Goal: Information Seeking & Learning: Learn about a topic

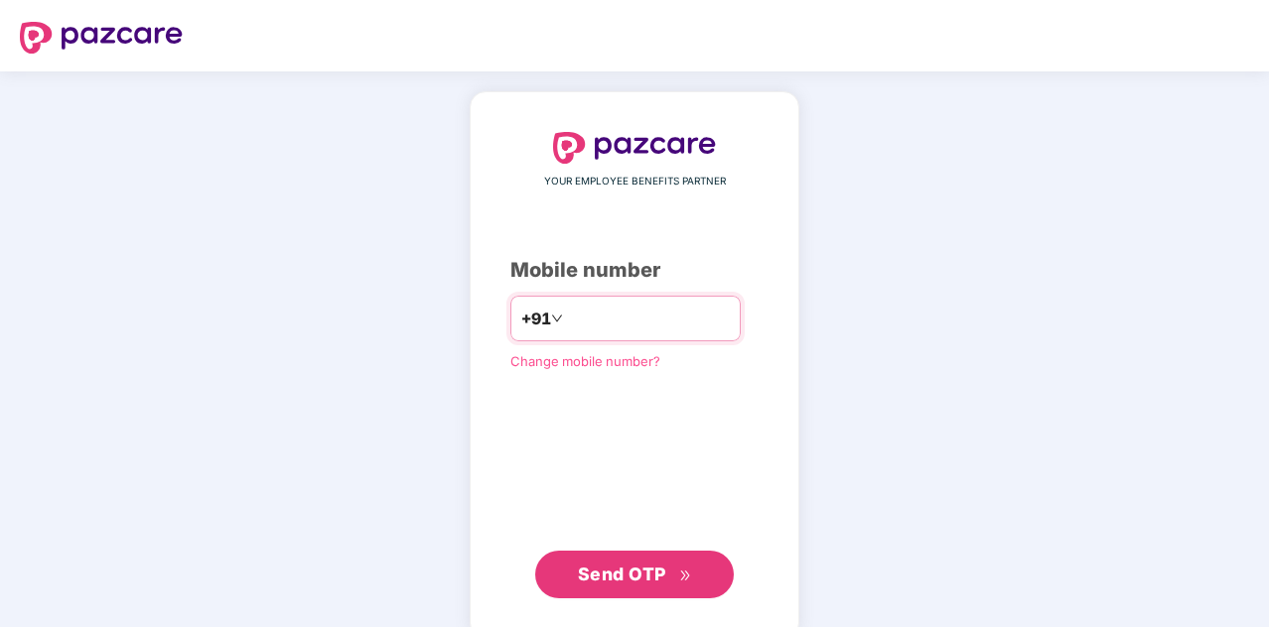
click at [643, 309] on input "number" at bounding box center [648, 319] width 163 height 32
type input "**********"
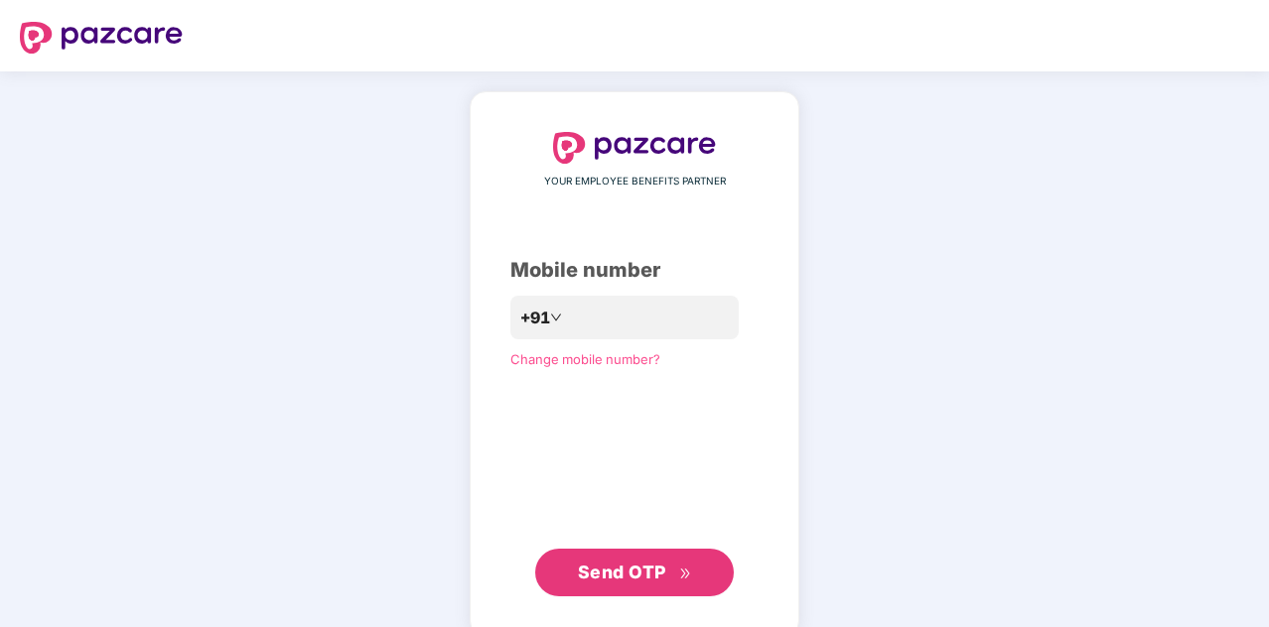
click at [604, 579] on span "Send OTP" at bounding box center [622, 572] width 88 height 21
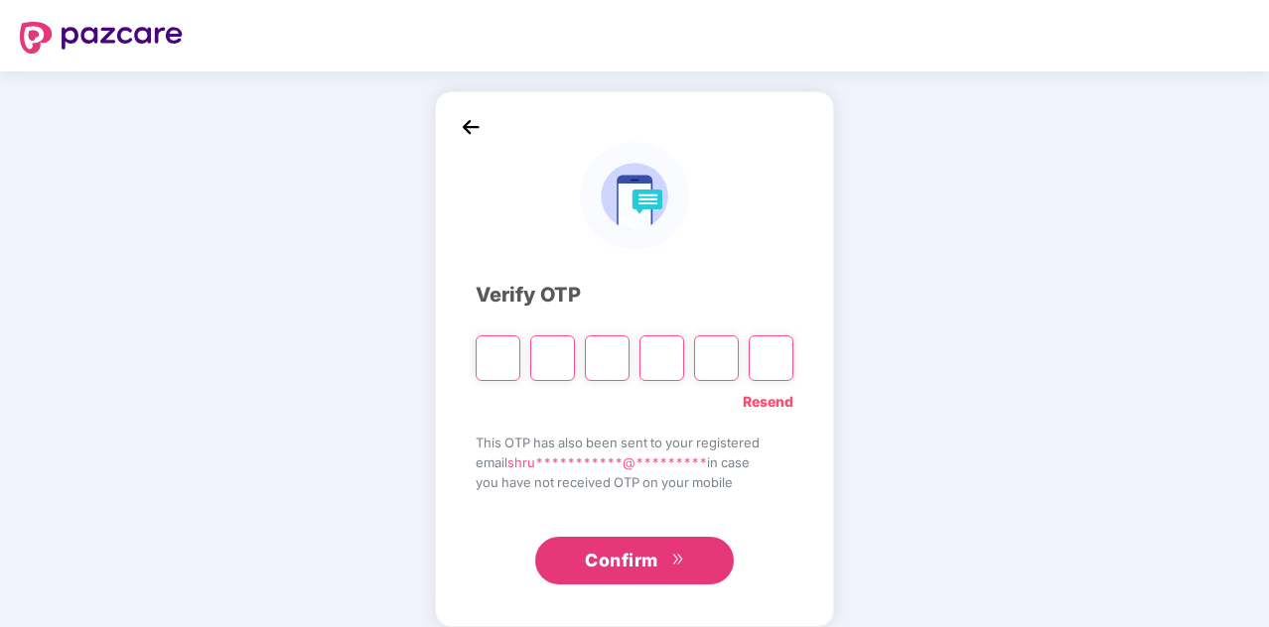
type input "*"
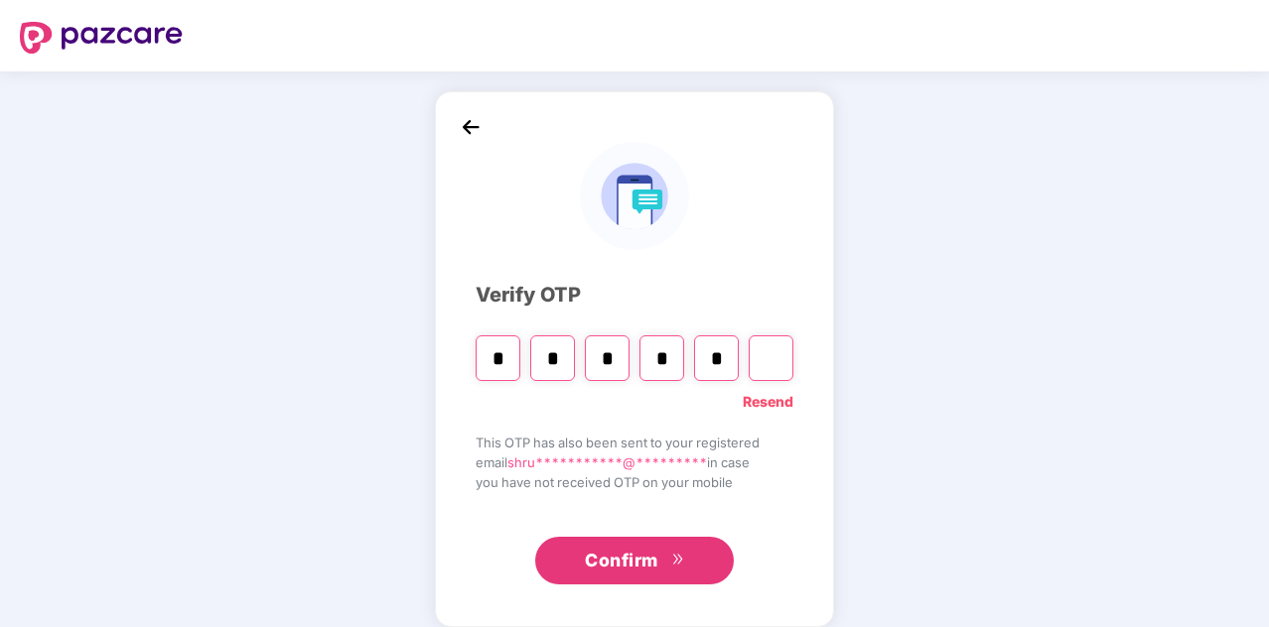
type input "*"
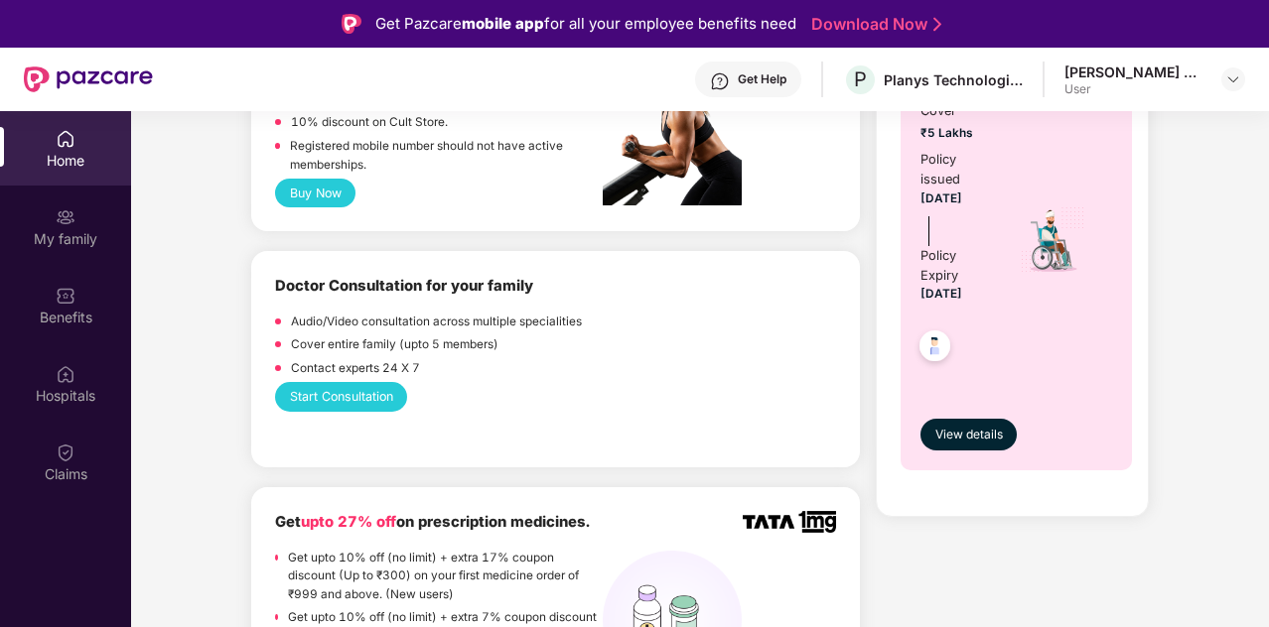
scroll to position [938, 0]
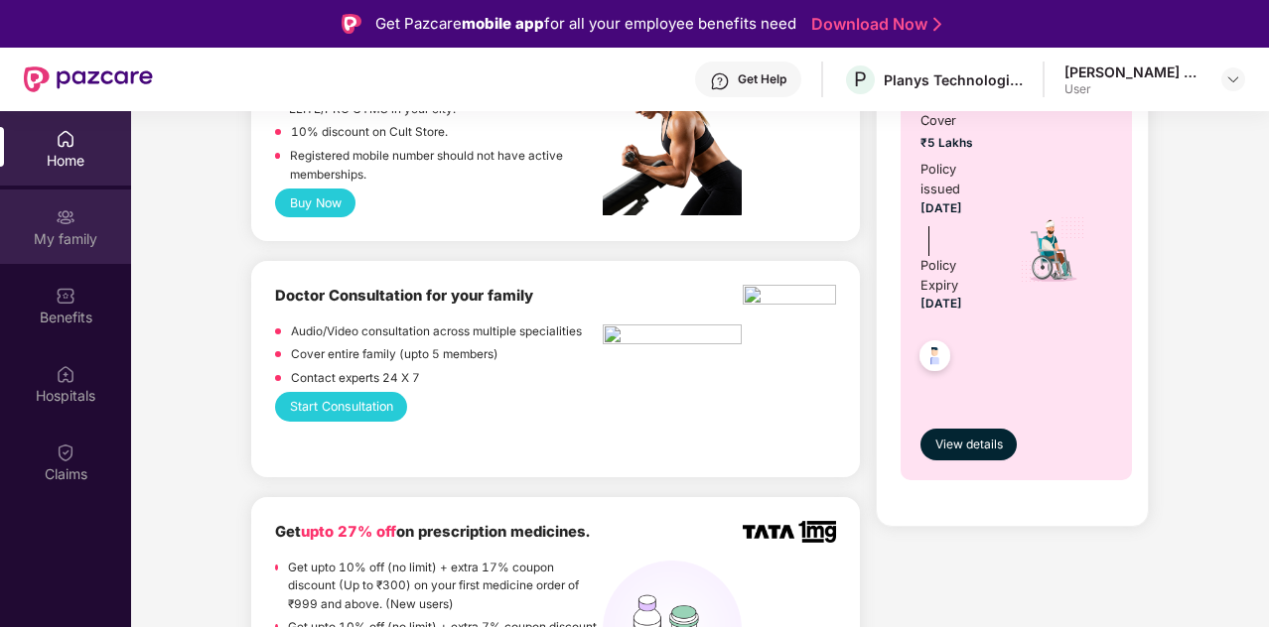
click at [64, 227] on div "My family" at bounding box center [65, 227] width 131 height 74
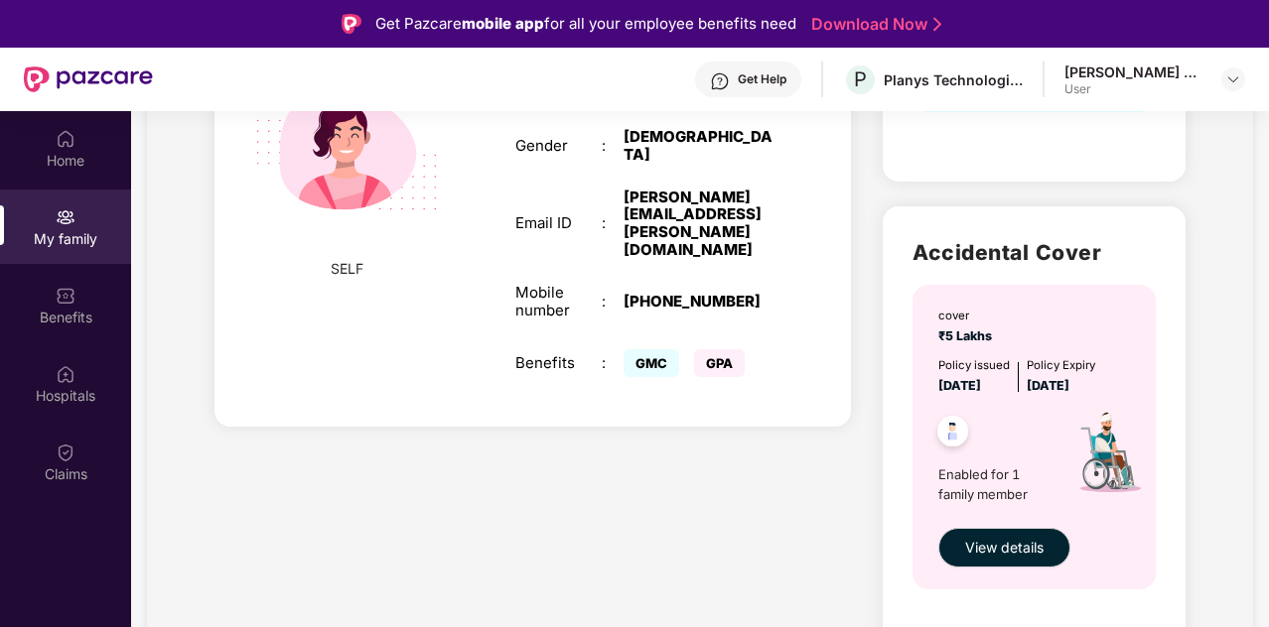
scroll to position [26, 0]
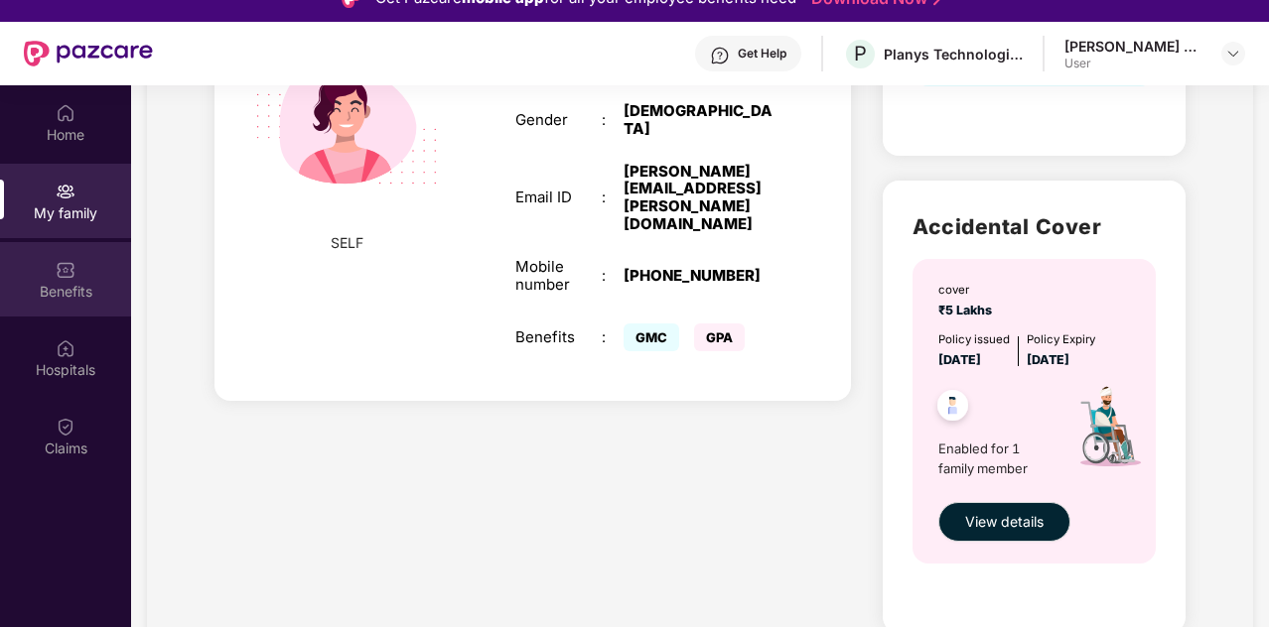
click at [56, 280] on div "Benefits" at bounding box center [65, 279] width 131 height 74
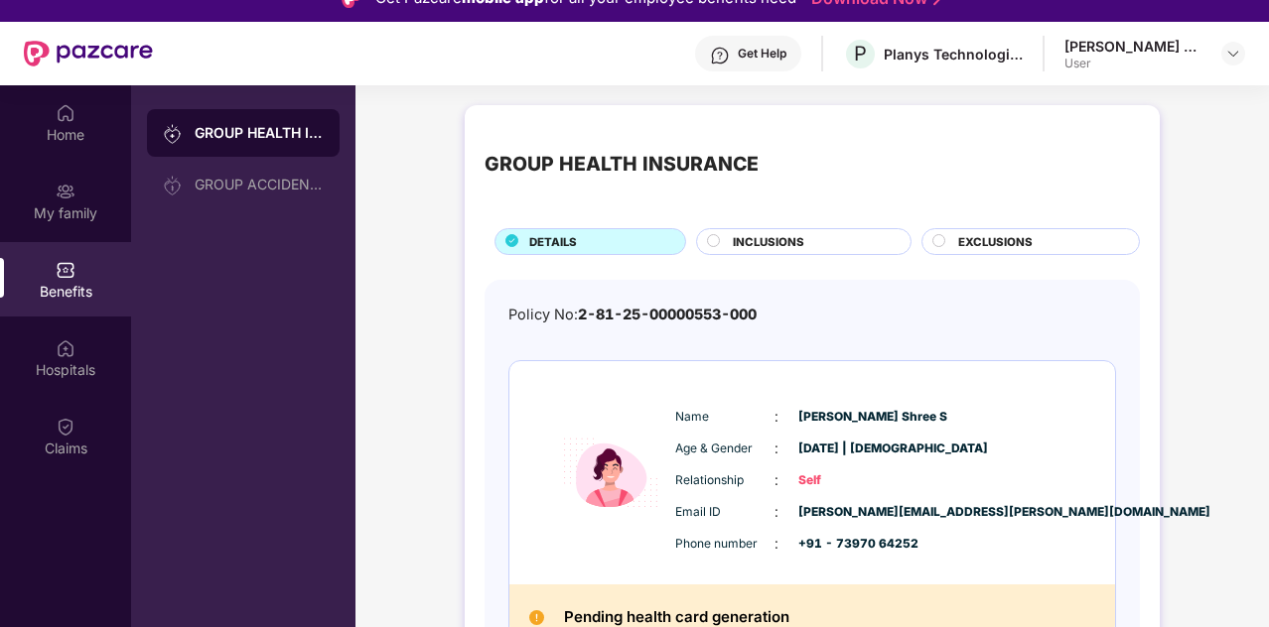
scroll to position [50, 0]
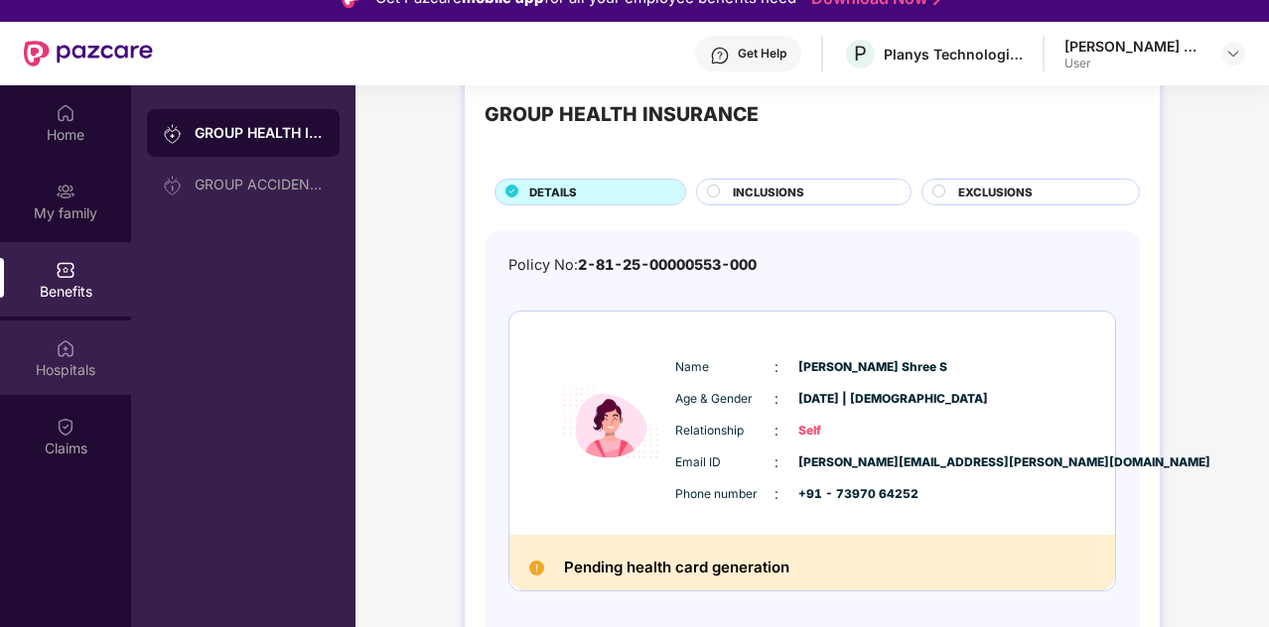
click at [51, 372] on div "Hospitals" at bounding box center [65, 370] width 131 height 20
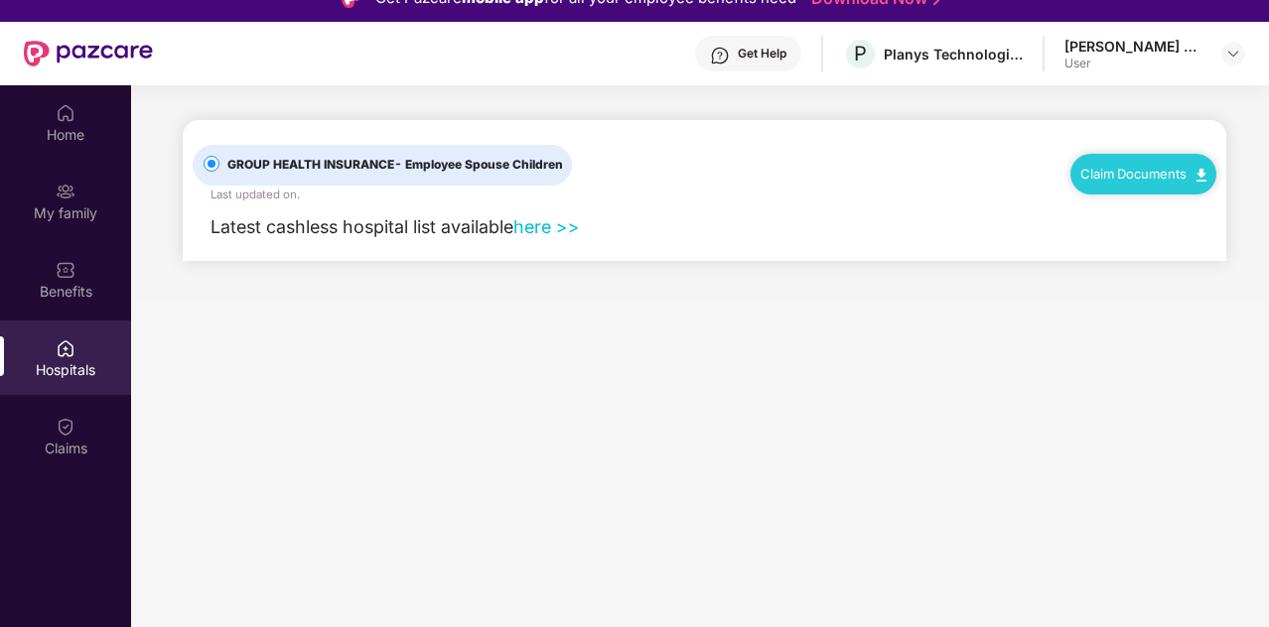
scroll to position [0, 0]
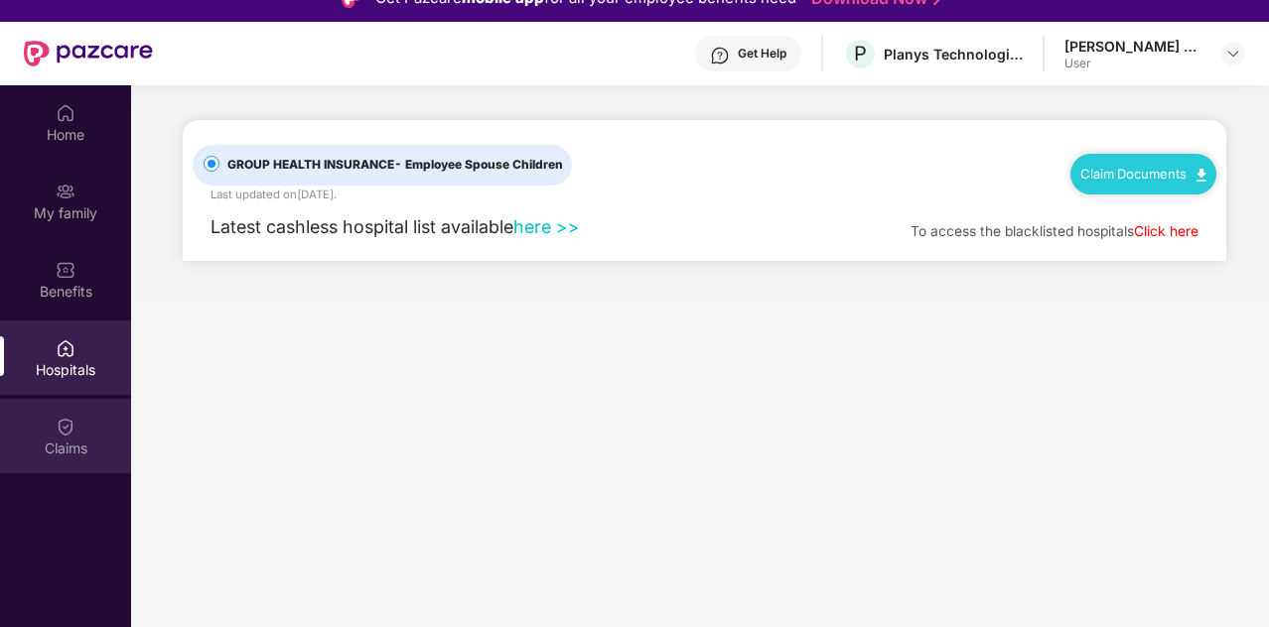
click at [87, 439] on div "Claims" at bounding box center [65, 449] width 131 height 20
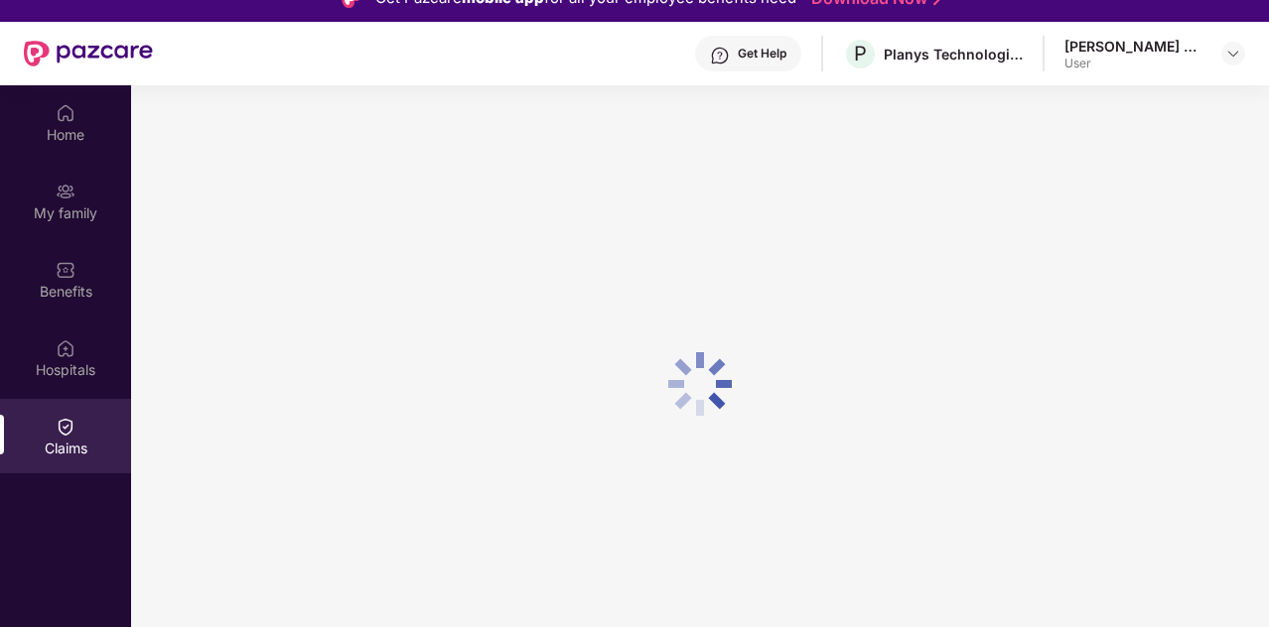
click at [87, 439] on div "Claims" at bounding box center [65, 449] width 131 height 20
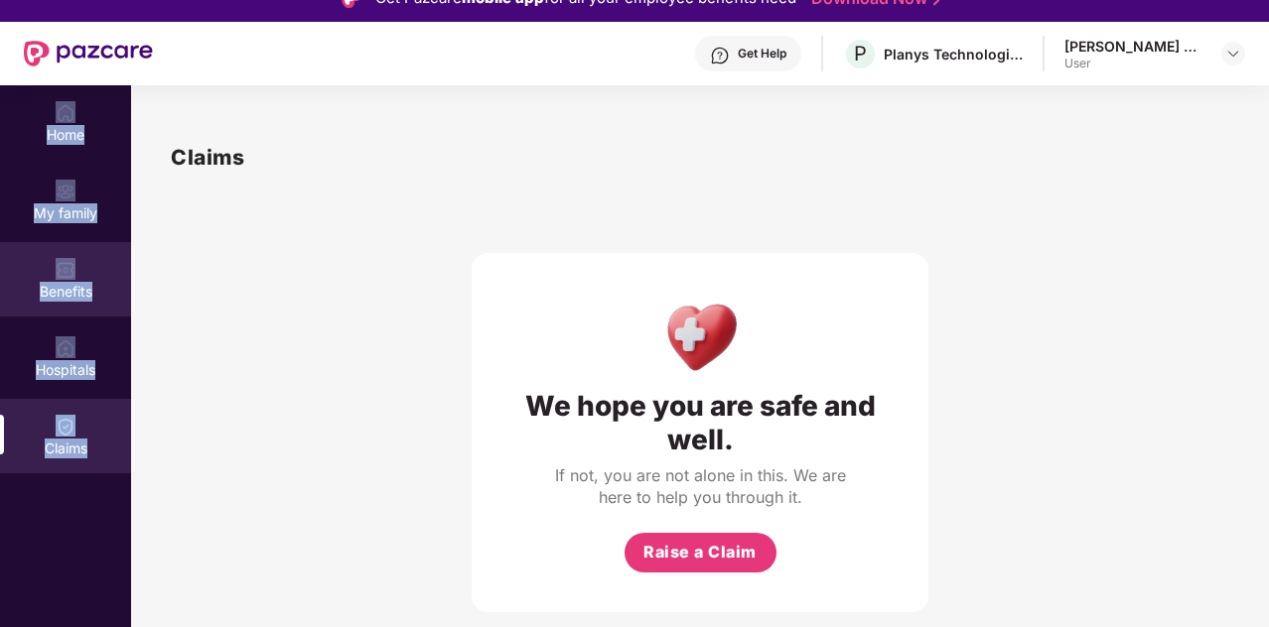
click at [55, 261] on div "Benefits" at bounding box center [65, 279] width 131 height 74
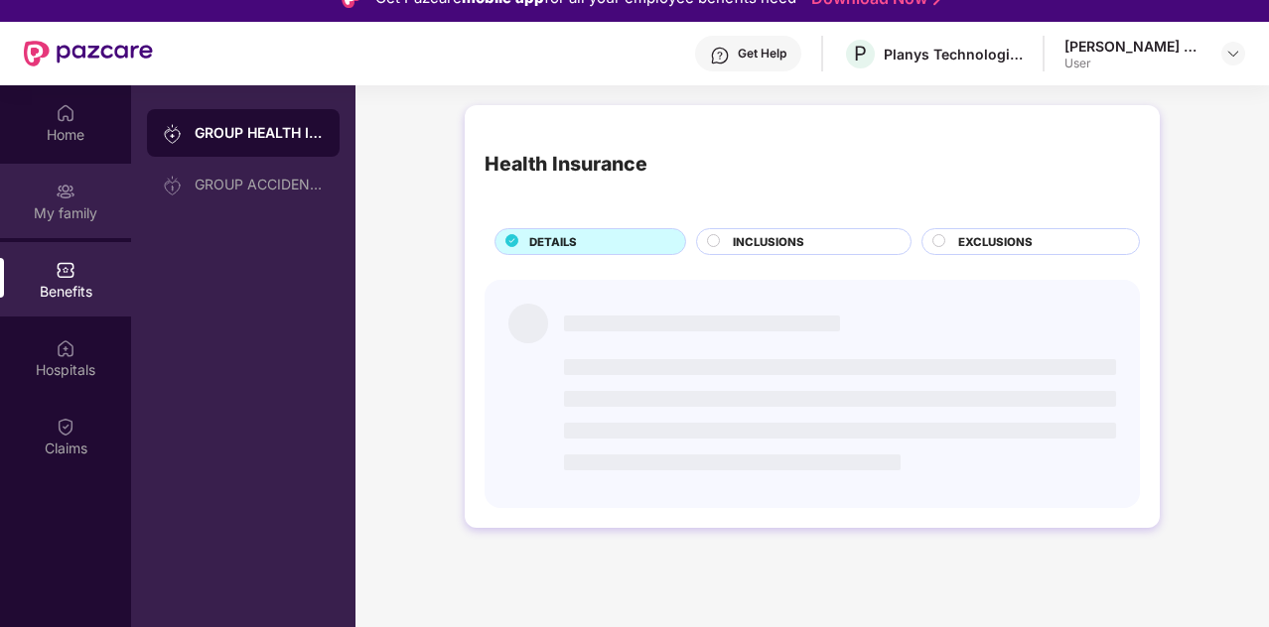
click at [56, 225] on div "My family" at bounding box center [65, 201] width 131 height 74
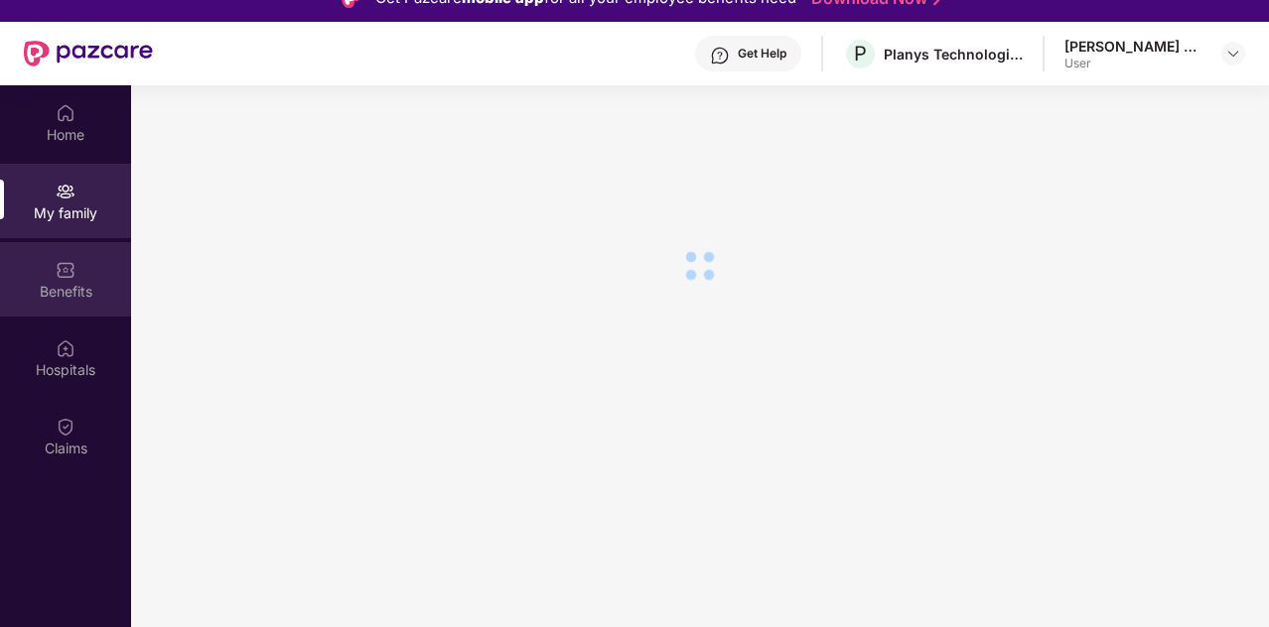
click at [77, 283] on div "Benefits" at bounding box center [65, 292] width 131 height 20
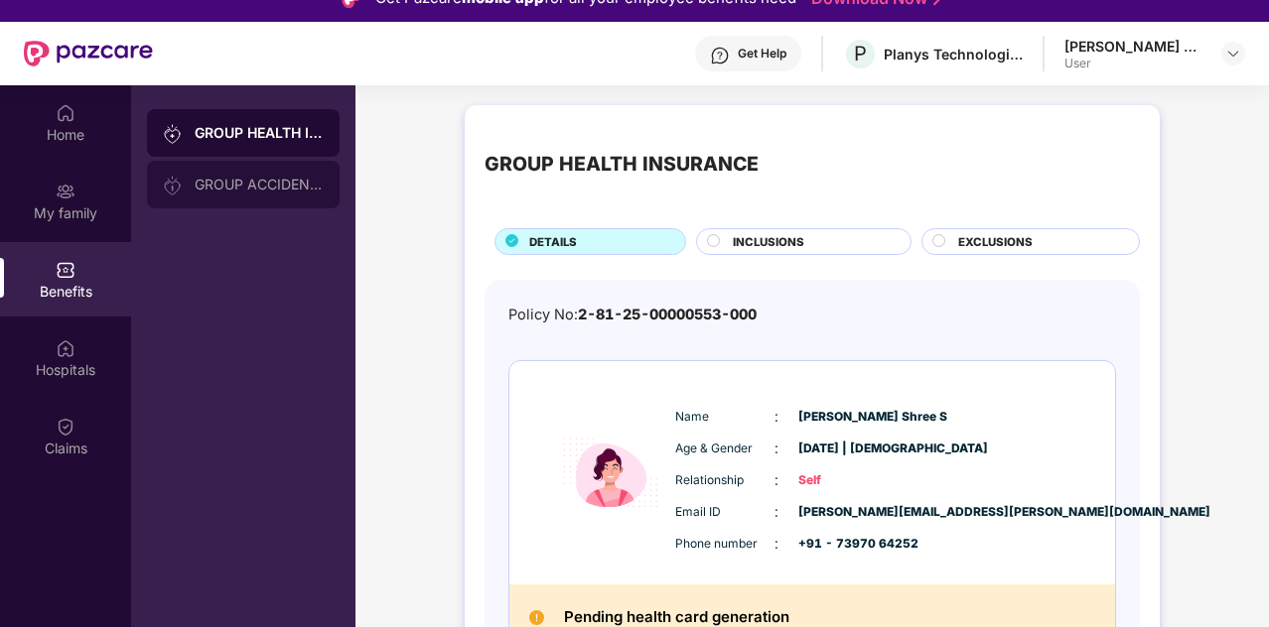
click at [231, 186] on div "GROUP ACCIDENTAL INSURANCE" at bounding box center [259, 185] width 129 height 16
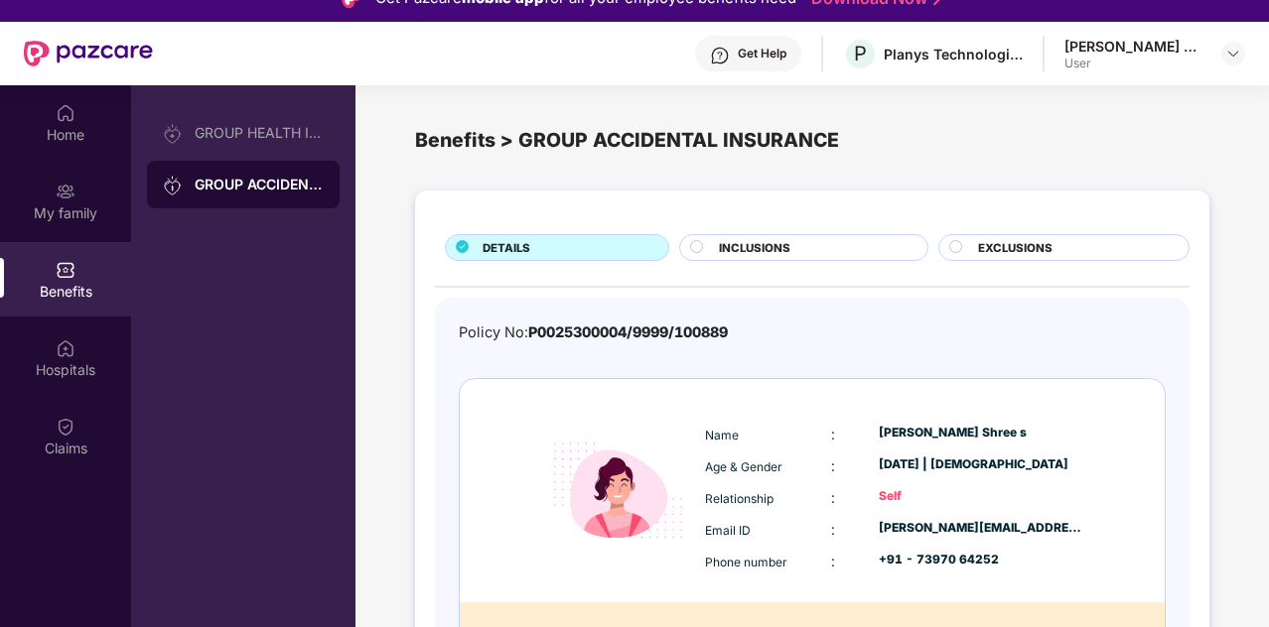
scroll to position [68, 0]
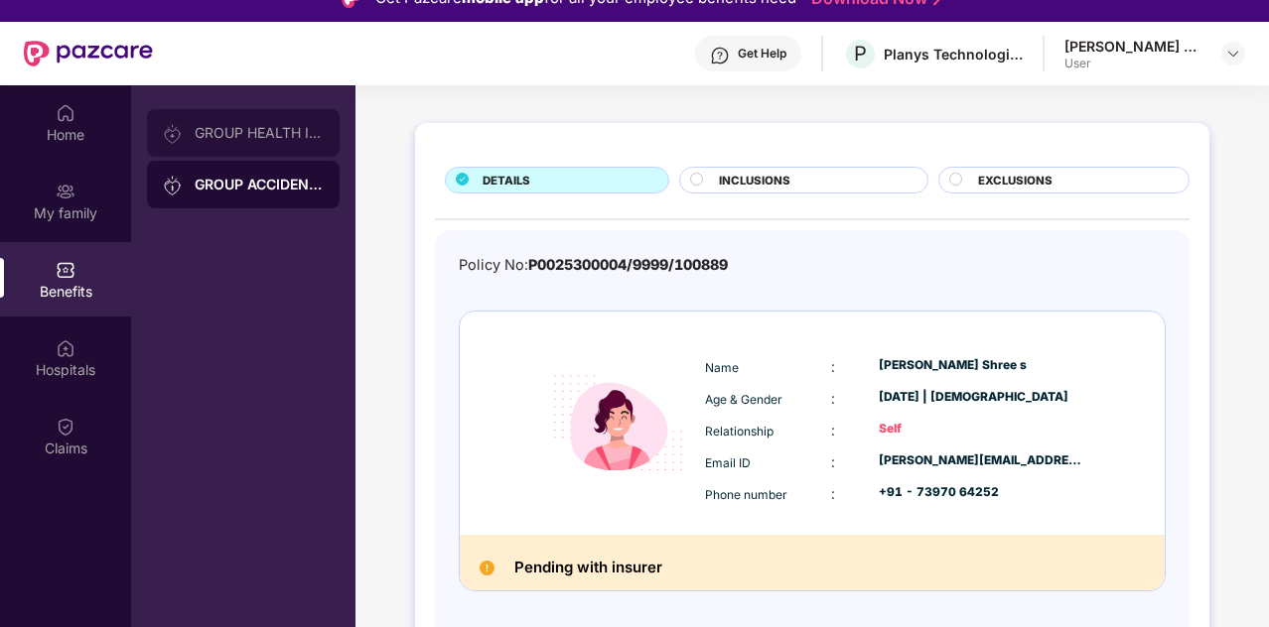
click at [302, 133] on div "GROUP HEALTH INSURANCE" at bounding box center [259, 133] width 129 height 16
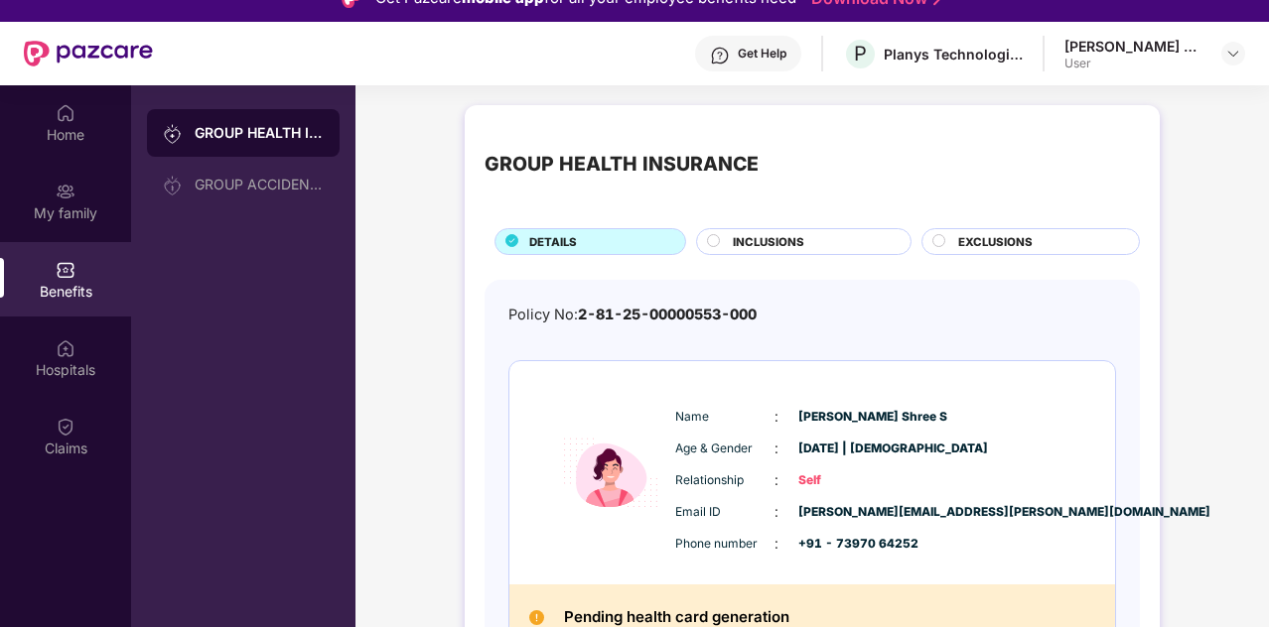
click at [850, 247] on div "INCLUSIONS" at bounding box center [812, 243] width 178 height 21
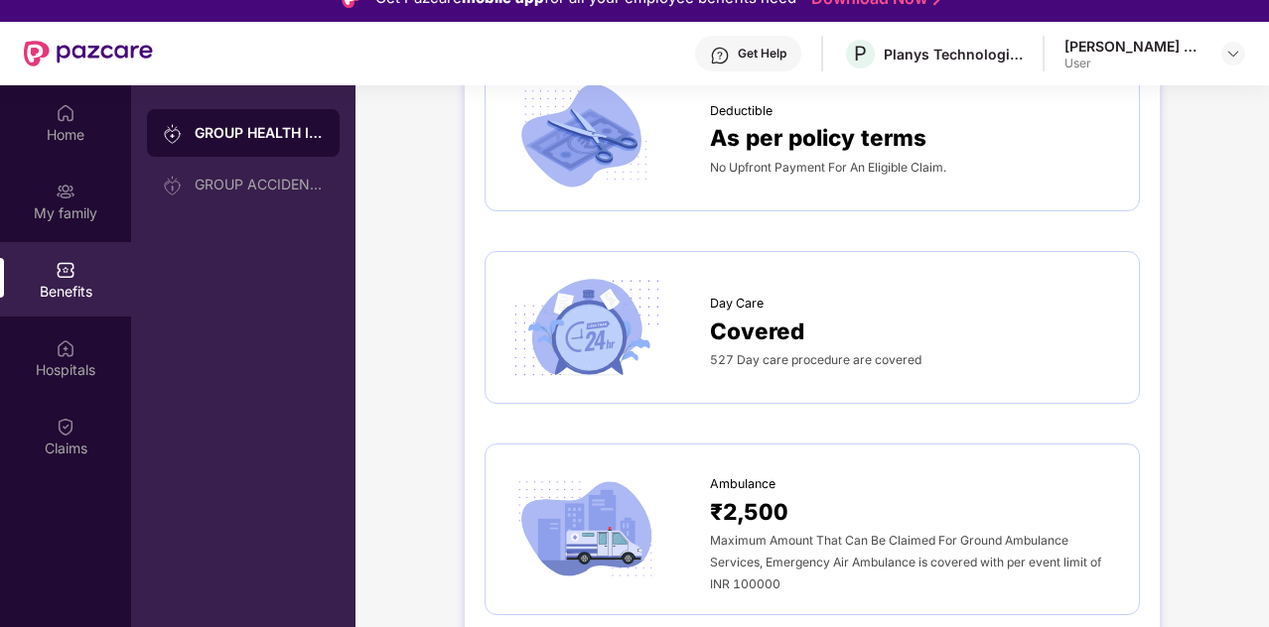
scroll to position [1549, 0]
